Goal: Find specific page/section: Find specific page/section

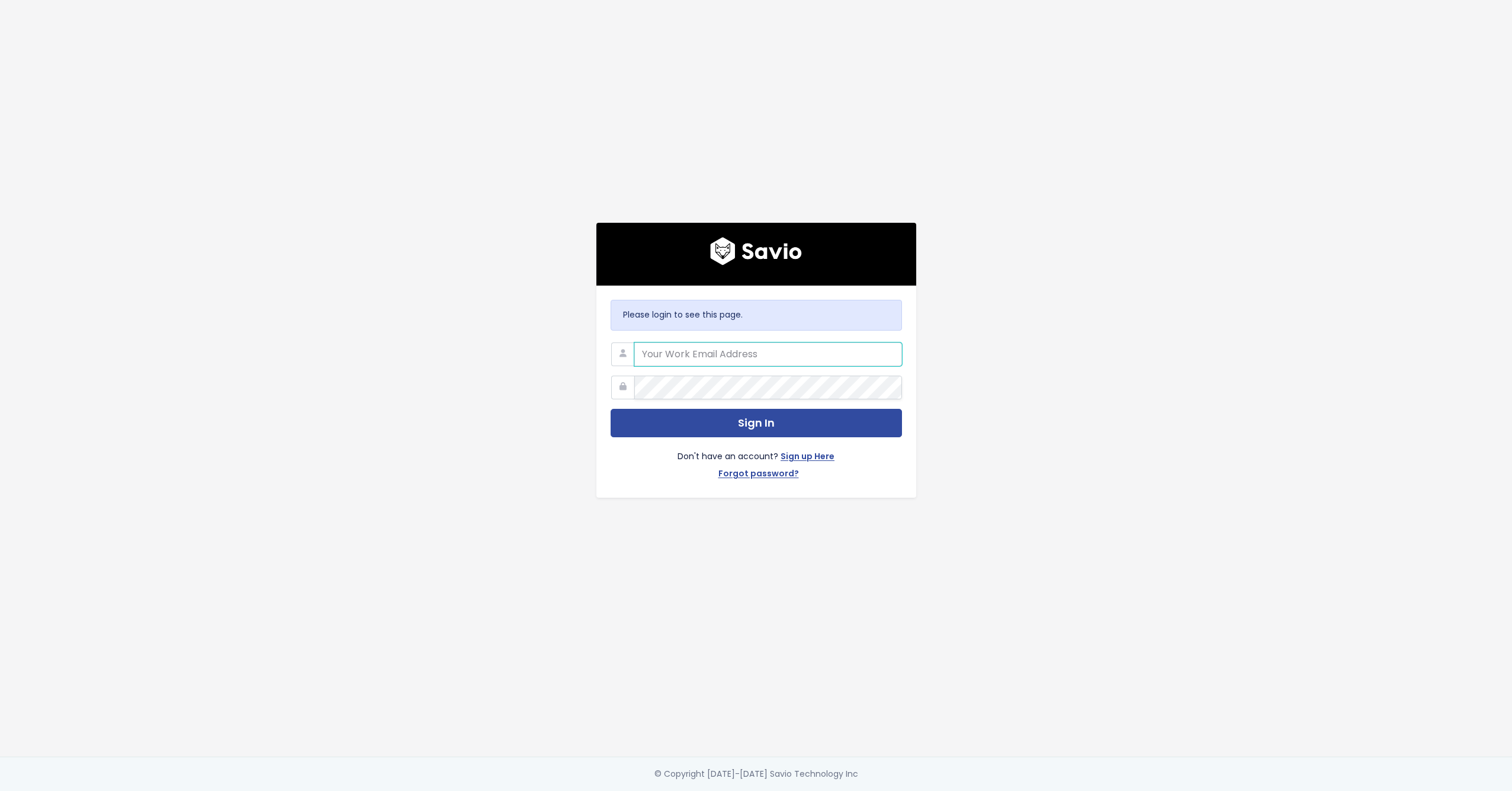
type input "nathan@bunny.net"
click at [756, 414] on button "Sign In" at bounding box center [756, 423] width 291 height 29
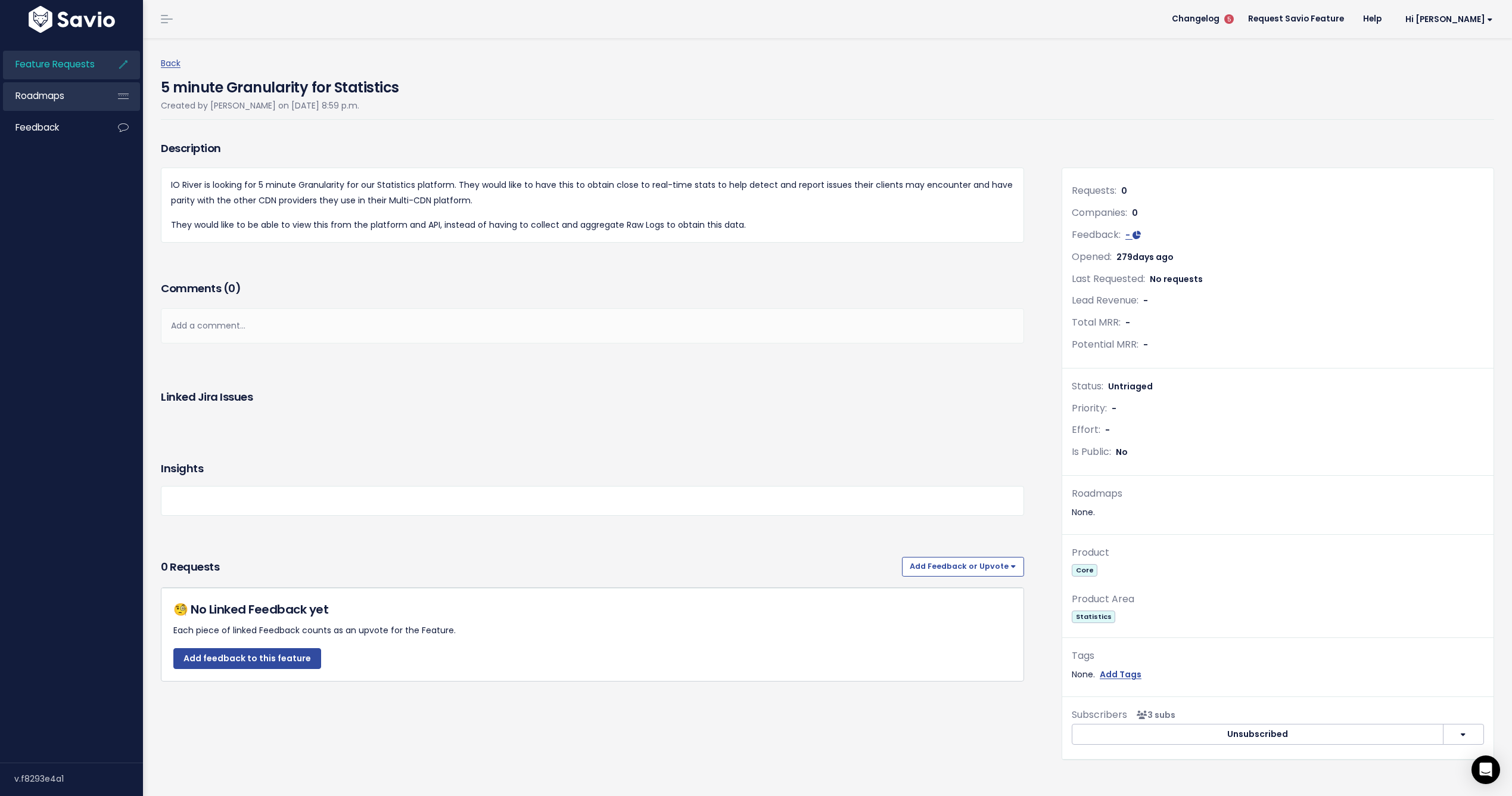
click at [70, 103] on link "Roadmaps" at bounding box center [51, 96] width 96 height 28
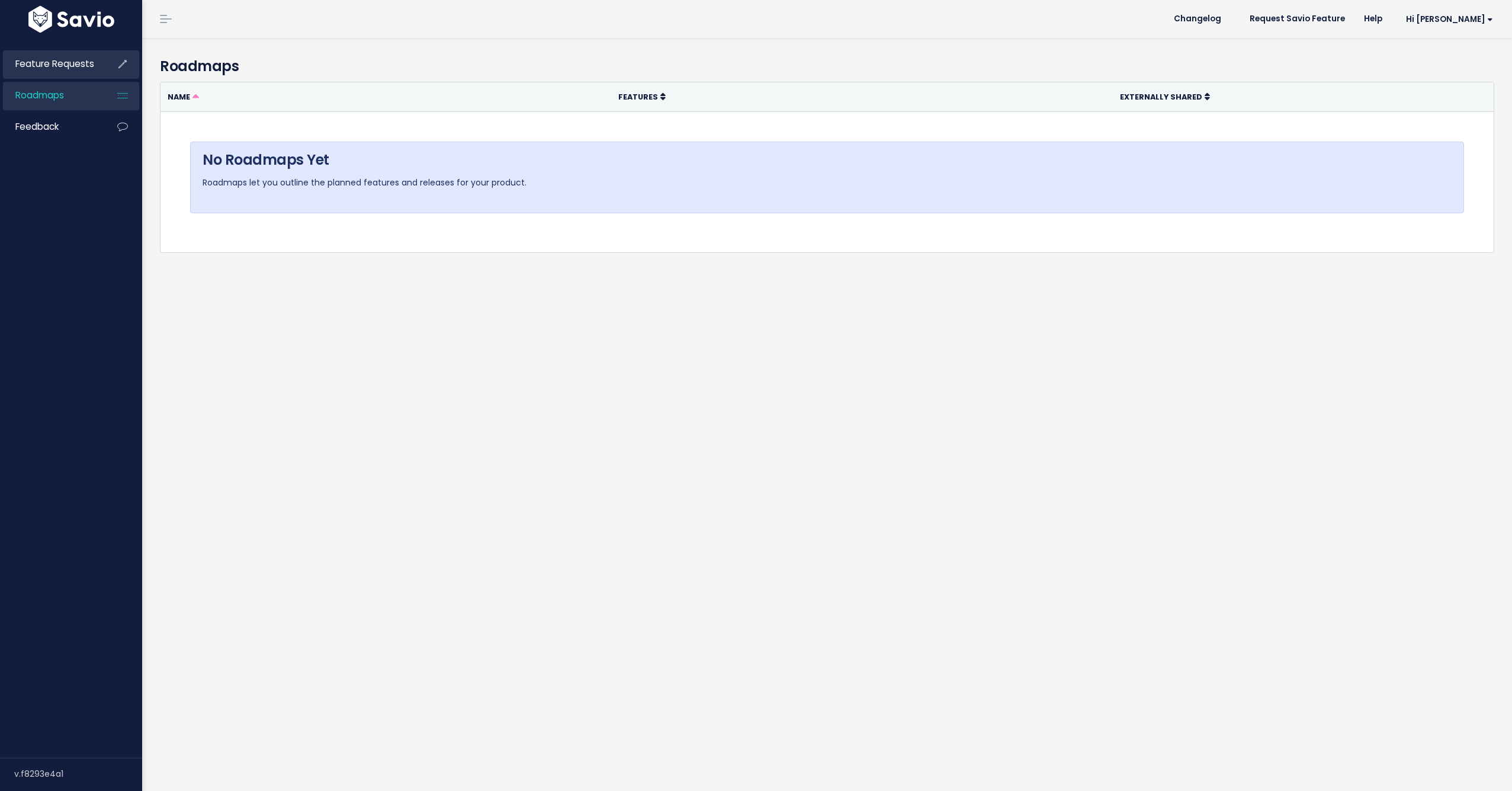
click at [60, 78] on li "Feature Requests" at bounding box center [71, 65] width 137 height 28
click at [65, 70] on span "Feature Requests" at bounding box center [55, 63] width 79 height 12
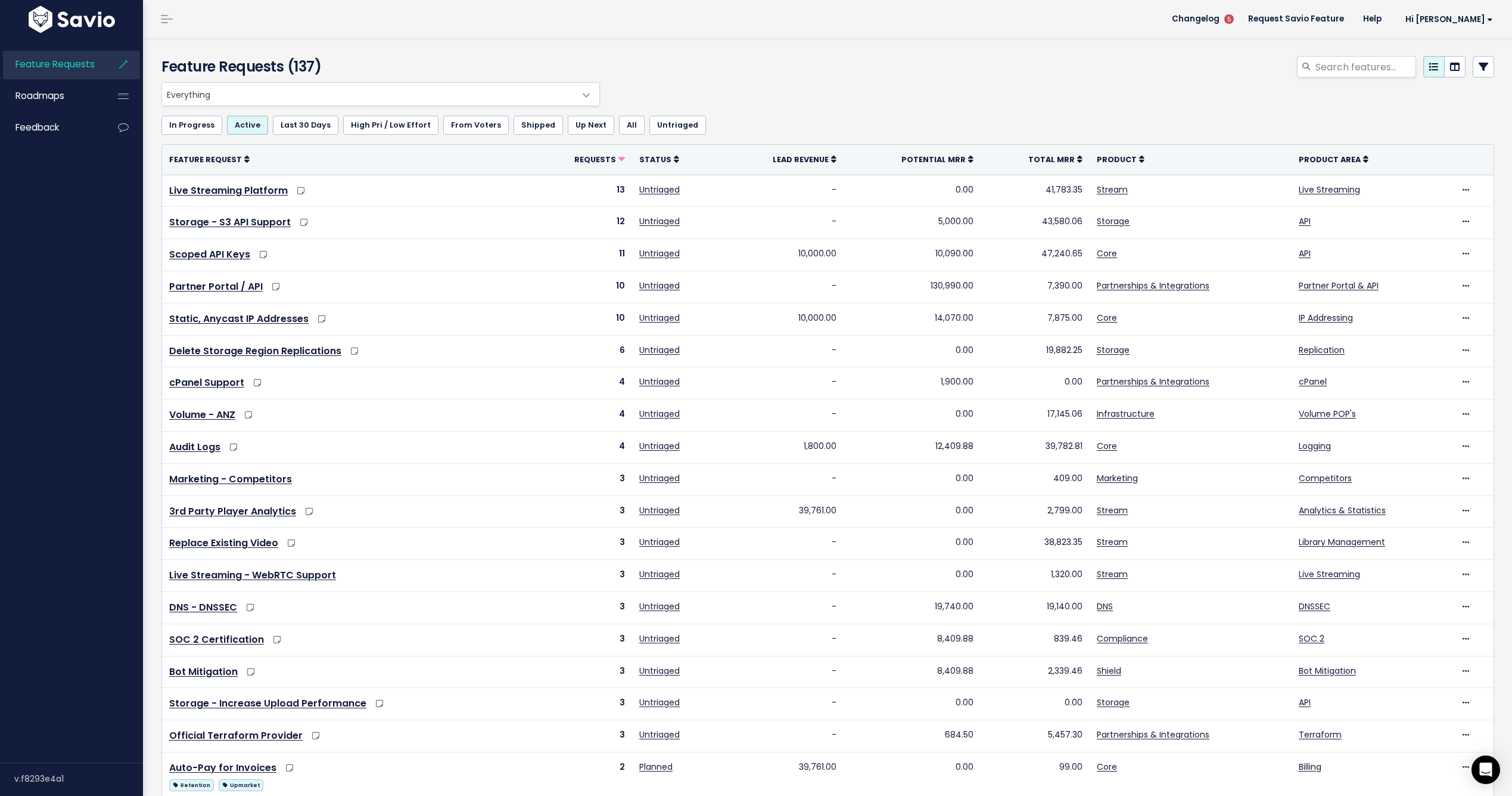
click at [571, 93] on span "Everything" at bounding box center [369, 93] width 413 height 23
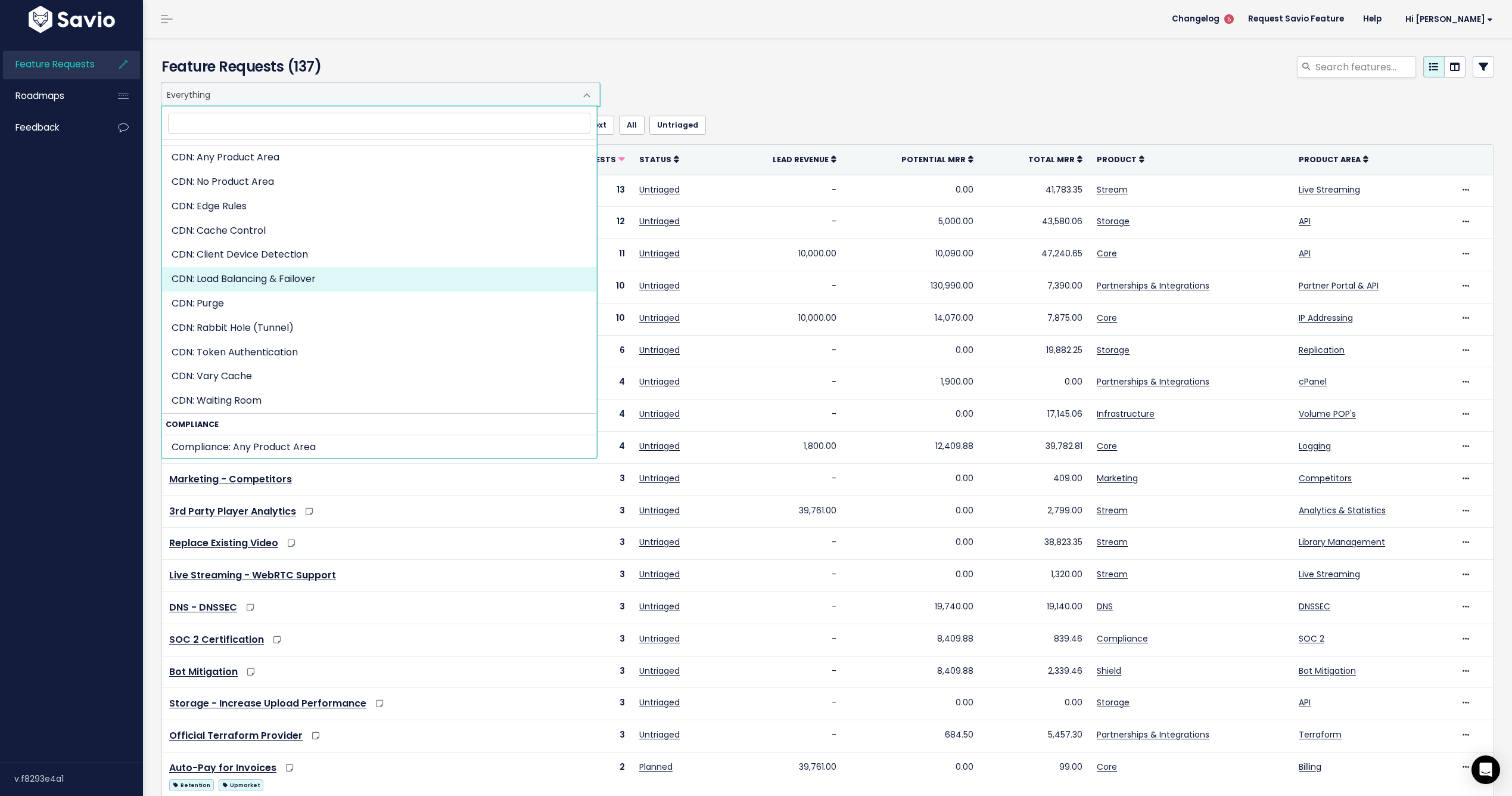
scroll to position [297, 0]
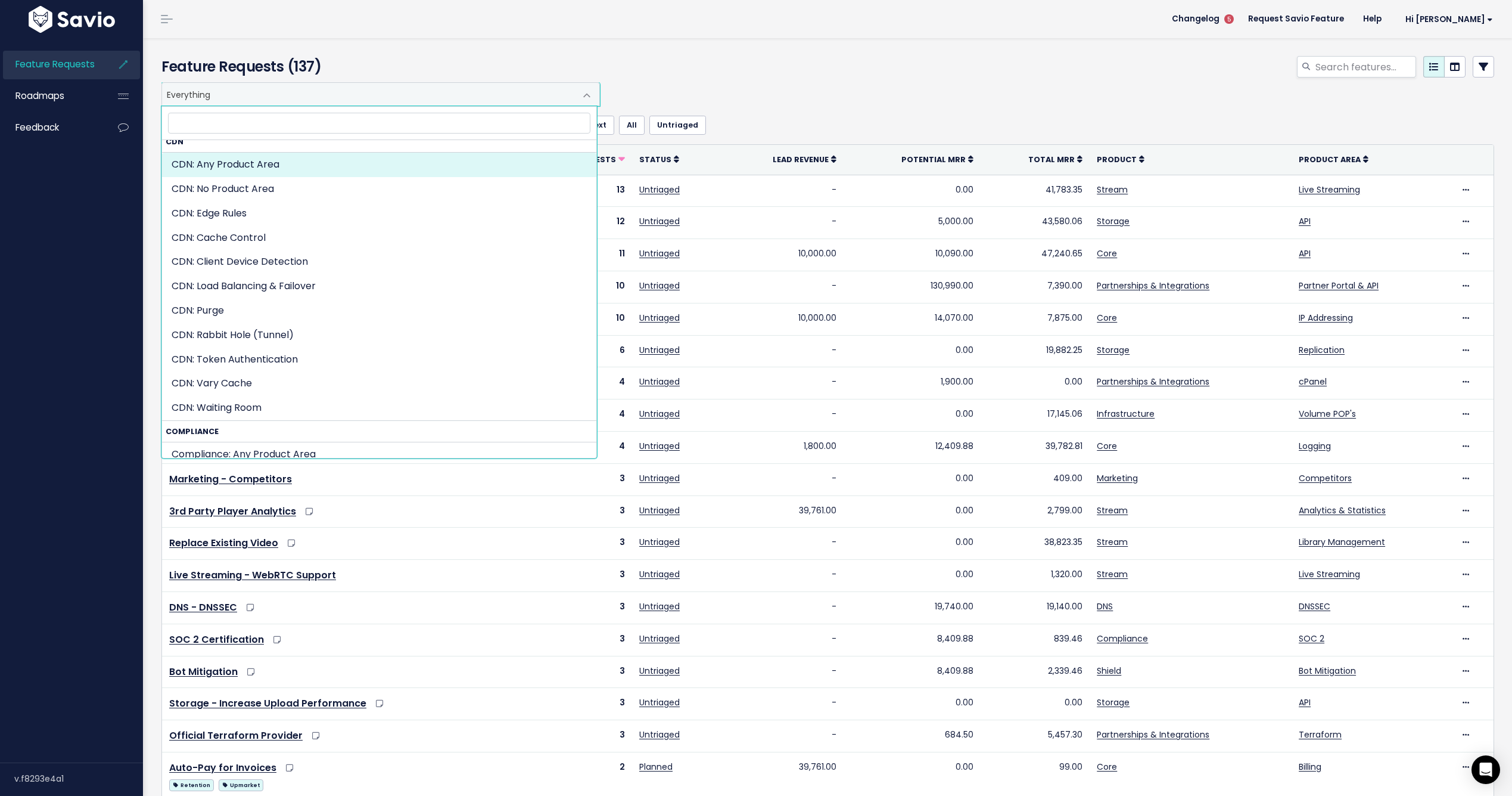
select select "CDN:"
